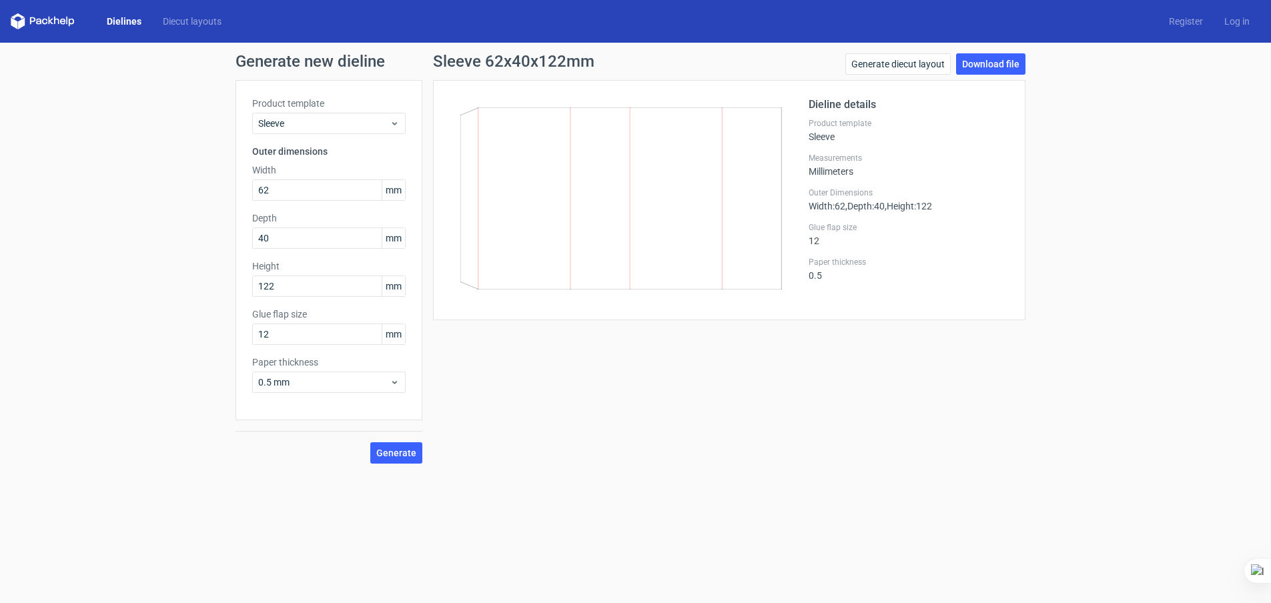
drag, startPoint x: 282, startPoint y: 189, endPoint x: 161, endPoint y: 175, distance: 121.7
click at [161, 175] on div "Generate new dieline Product template Sleeve Outer dimensions Width 62 mm Depth…" at bounding box center [635, 259] width 1271 height 432
type input "89"
type input "279"
drag, startPoint x: 304, startPoint y: 246, endPoint x: 244, endPoint y: 231, distance: 62.5
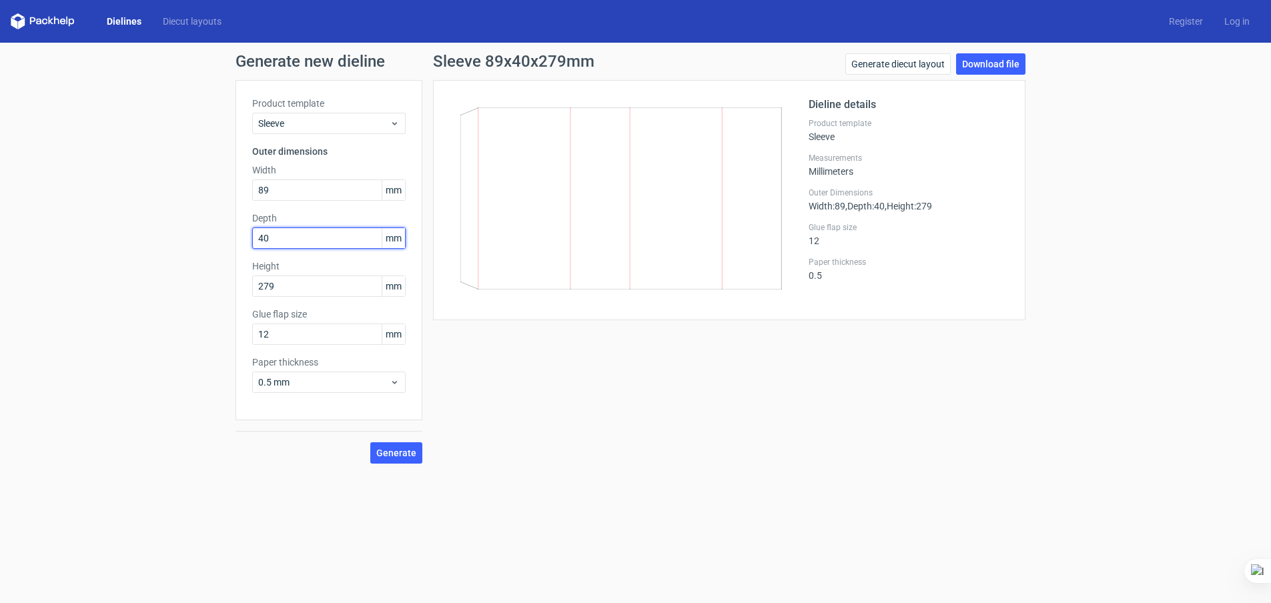
click at [244, 231] on div "Product template Sleeve Outer dimensions Width 89 mm Depth 40 mm Height 279 mm …" at bounding box center [329, 250] width 187 height 340
type input "66"
click at [390, 448] on span "Generate" at bounding box center [396, 452] width 40 height 9
click at [286, 242] on input "66" at bounding box center [328, 238] width 153 height 21
drag, startPoint x: 275, startPoint y: 237, endPoint x: 189, endPoint y: 230, distance: 86.3
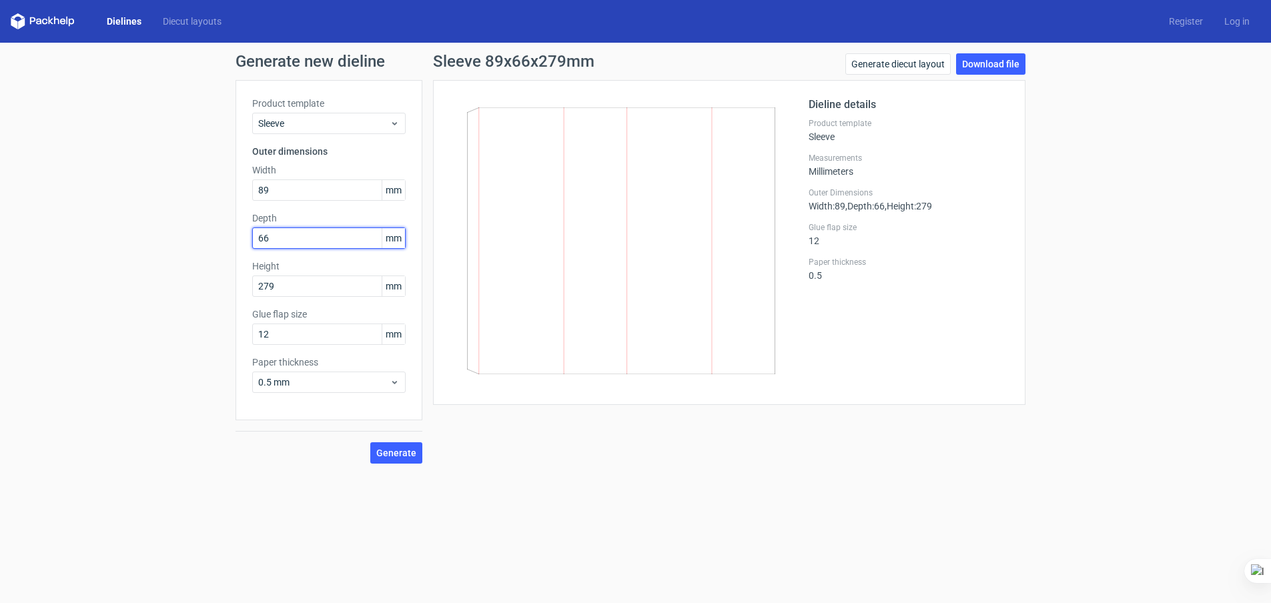
click at [189, 231] on div "Generate new dieline Product template Sleeve Outer dimensions Width 89 mm Depth…" at bounding box center [635, 259] width 1271 height 432
click at [983, 61] on link "Download file" at bounding box center [990, 63] width 69 height 21
